Goal: Check status: Check status

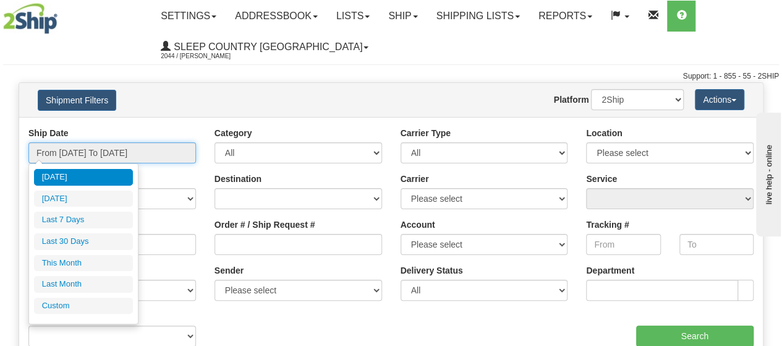
click at [80, 147] on input "From [DATE] To [DATE]" at bounding box center [112, 152] width 168 height 21
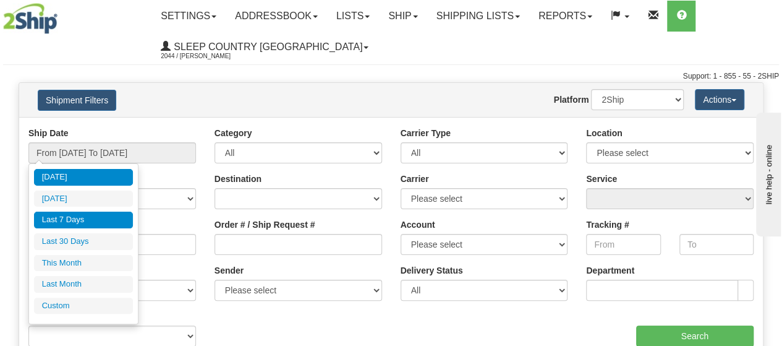
click at [62, 220] on li "Last 7 Days" at bounding box center [83, 220] width 99 height 17
type input "From [DATE] To [DATE]"
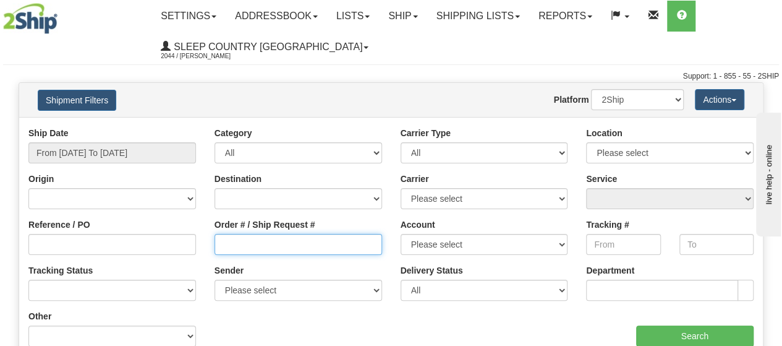
click at [238, 244] on input "Order # / Ship Request #" at bounding box center [299, 244] width 168 height 21
paste input "9000H993931"
type input "9000H993931"
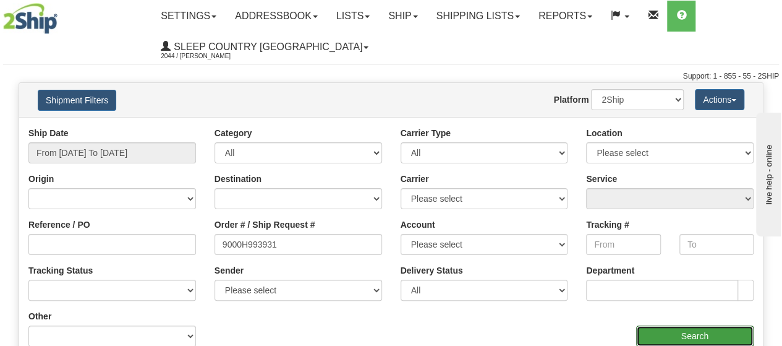
click at [721, 333] on input "Search" at bounding box center [695, 335] width 118 height 21
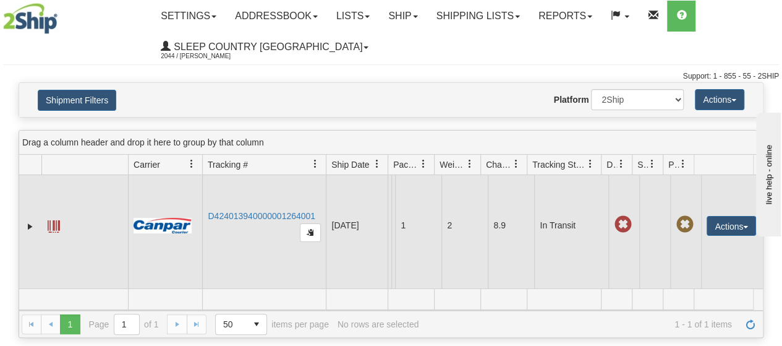
scroll to position [41, 0]
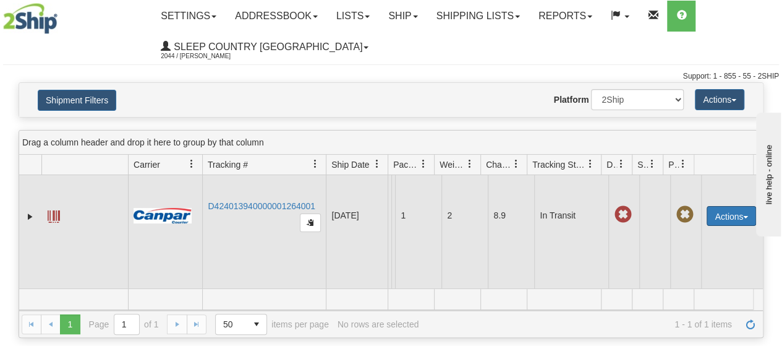
click at [724, 207] on button "Actions" at bounding box center [731, 216] width 49 height 20
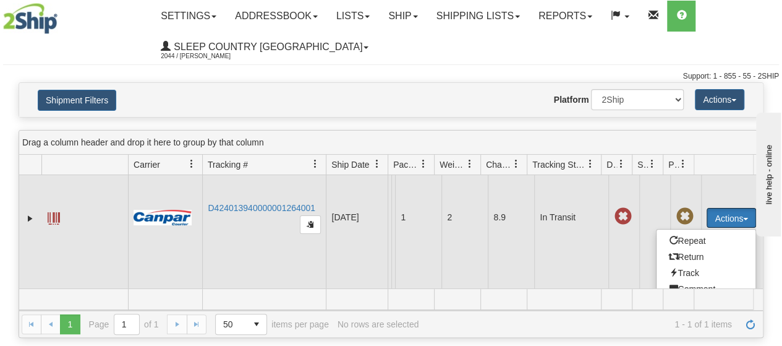
scroll to position [0, 0]
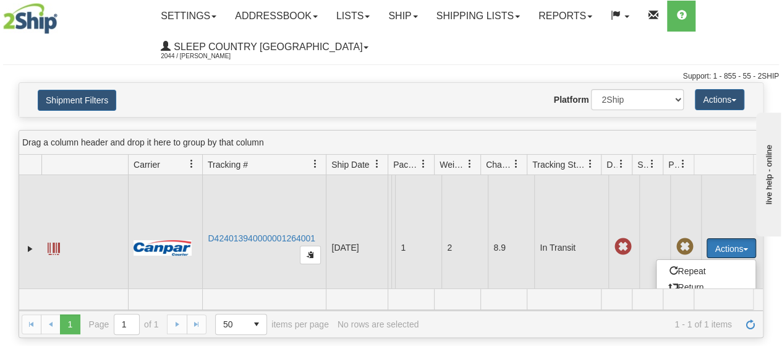
click at [164, 242] on img at bounding box center [163, 247] width 58 height 15
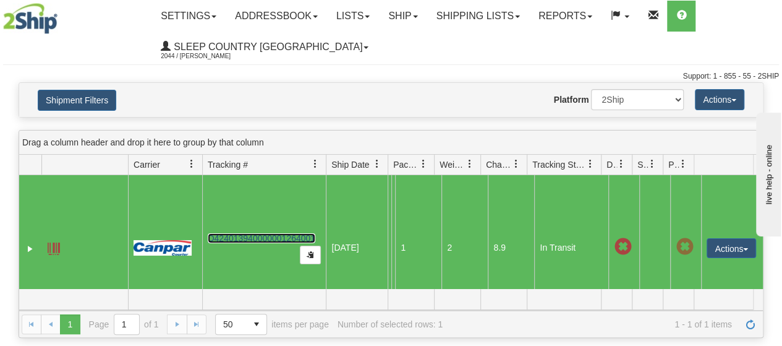
click at [234, 237] on link "D424013940000001264001" at bounding box center [262, 238] width 108 height 10
